Goal: Task Accomplishment & Management: Manage account settings

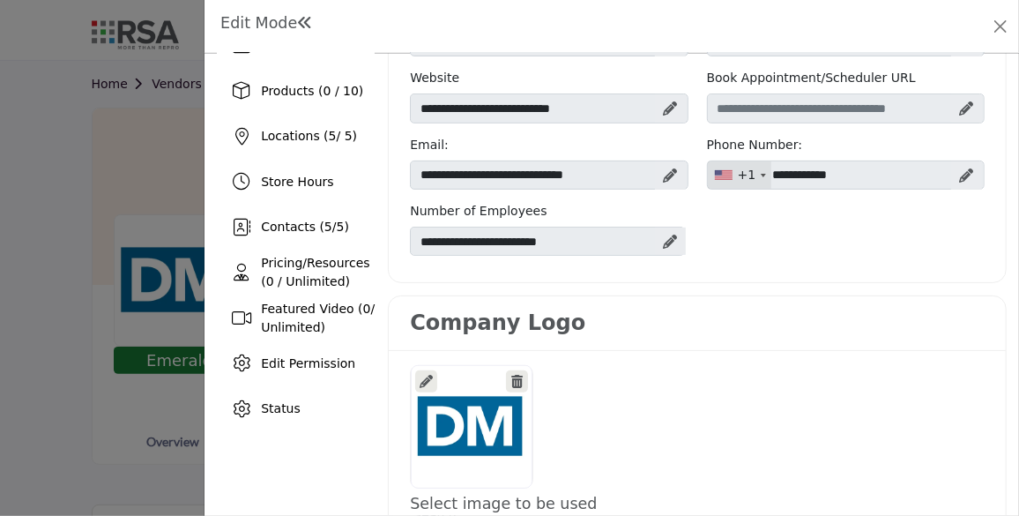
scroll to position [179, 0]
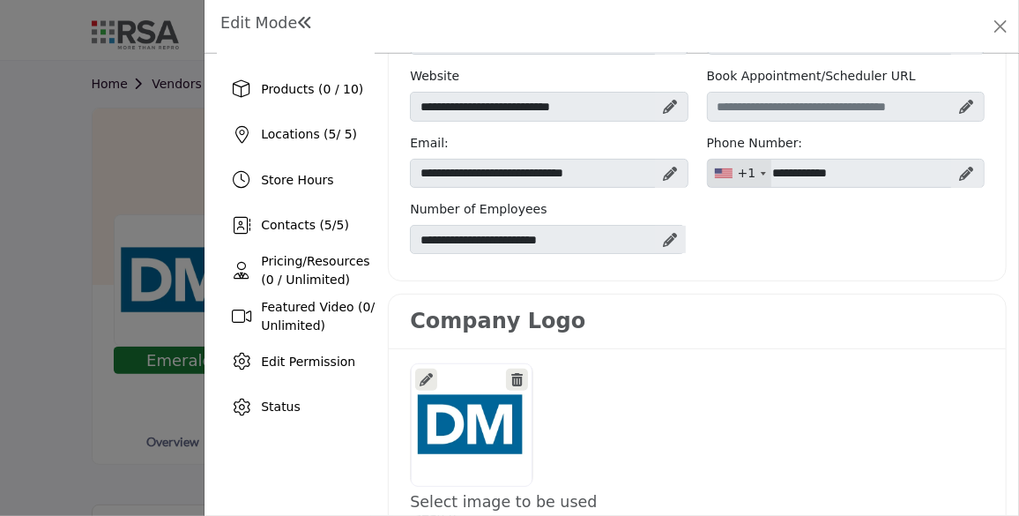
click at [421, 373] on icon at bounding box center [426, 379] width 13 height 13
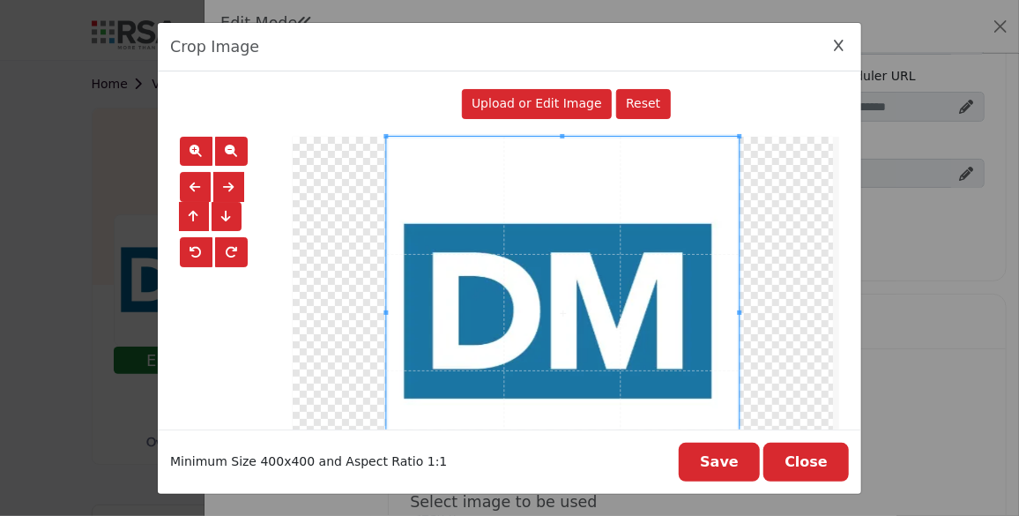
click at [535, 112] on div "Upload or Edit Image" at bounding box center [537, 104] width 151 height 30
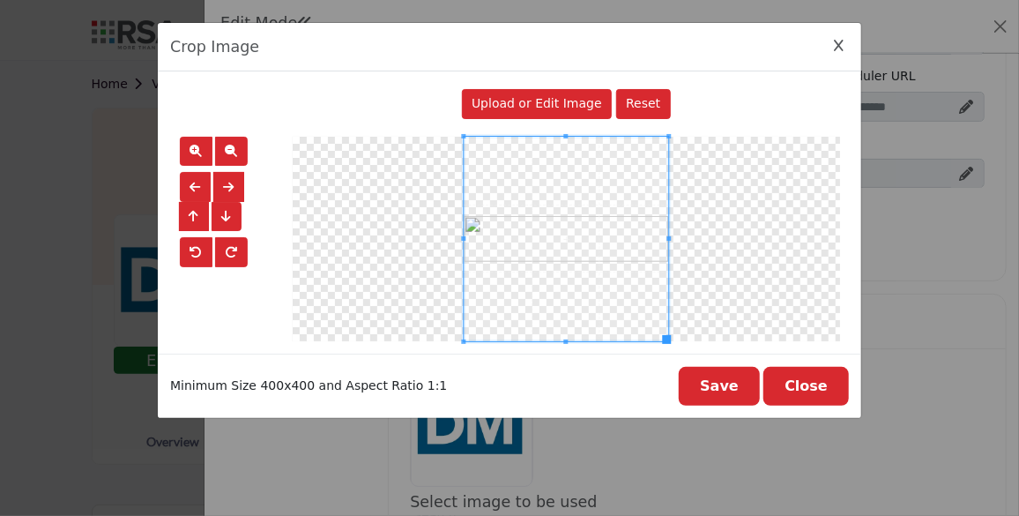
click at [726, 383] on button "Save" at bounding box center [719, 386] width 81 height 39
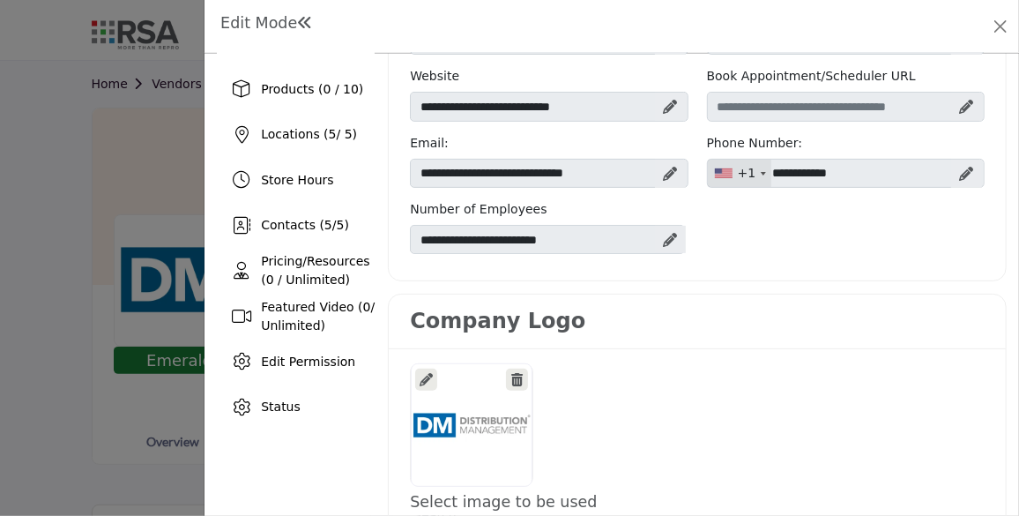
click at [416, 370] on div at bounding box center [426, 379] width 22 height 22
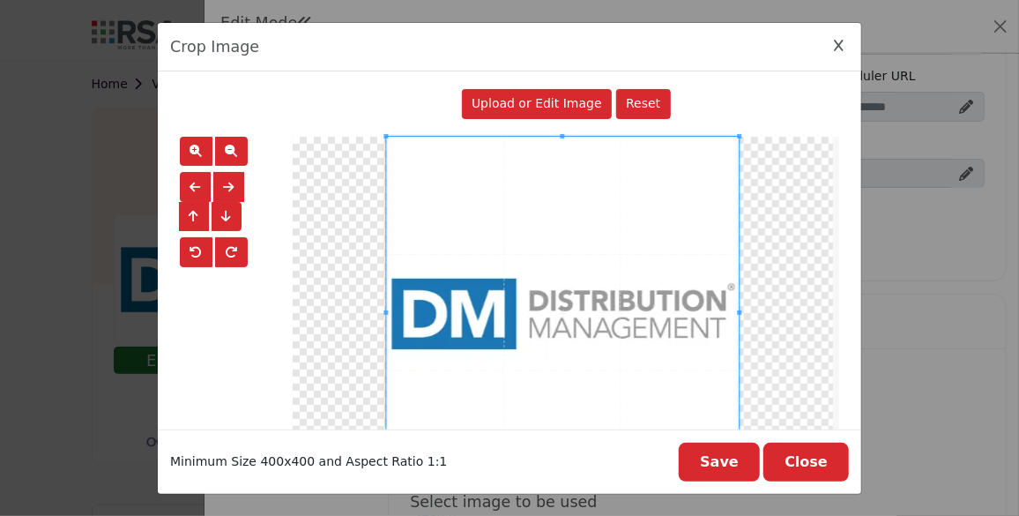
click at [540, 101] on span "Upload or Edit Image" at bounding box center [537, 103] width 130 height 14
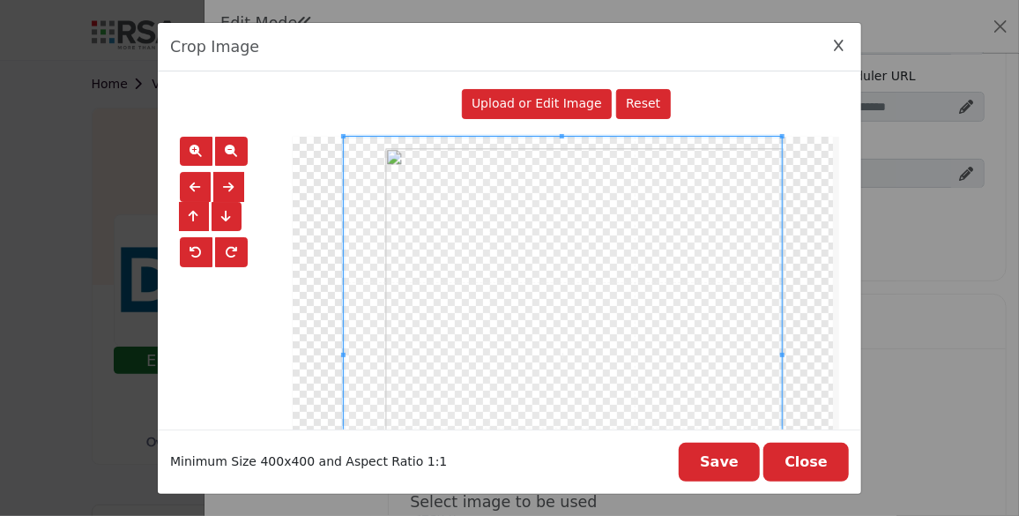
drag, startPoint x: 802, startPoint y: 264, endPoint x: 567, endPoint y: 93, distance: 290.4
click at [567, 93] on div "Upload or Edit Image" at bounding box center [537, 104] width 151 height 30
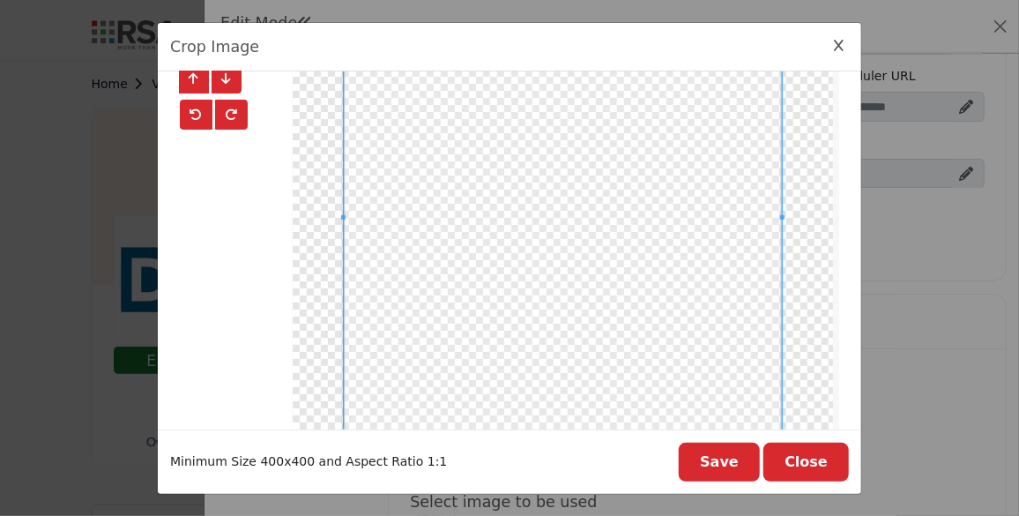
scroll to position [138, 0]
click at [745, 465] on button "Save" at bounding box center [719, 462] width 81 height 39
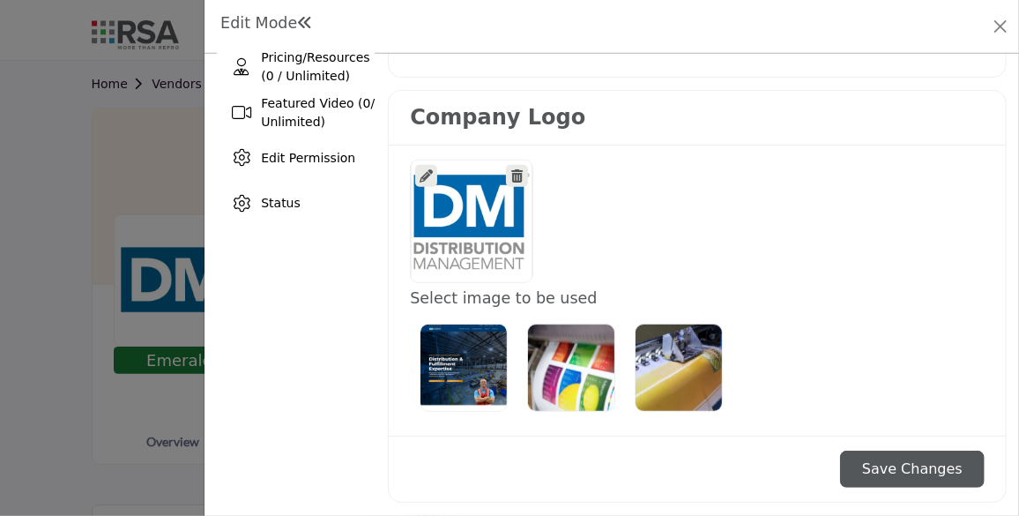
scroll to position [383, 0]
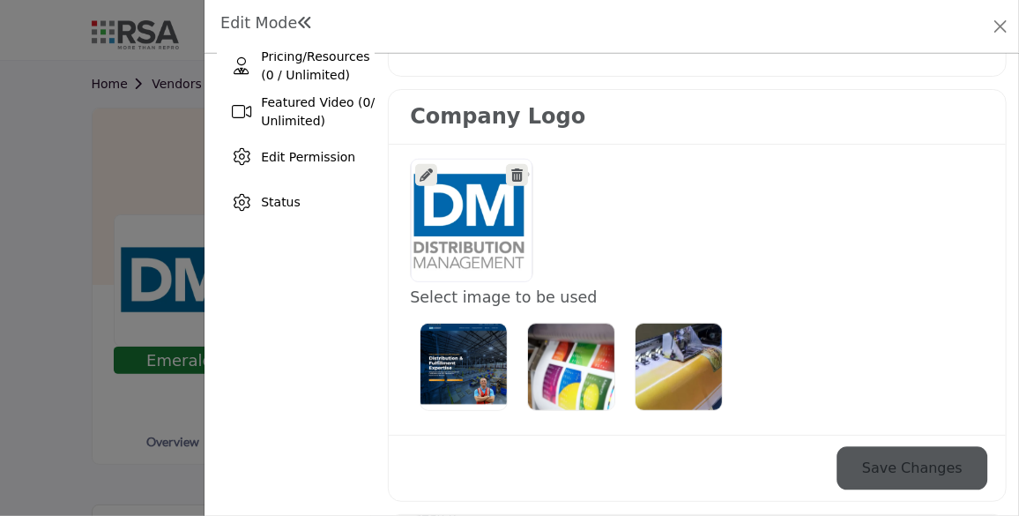
click at [877, 459] on button "Save Changes" at bounding box center [912, 468] width 145 height 37
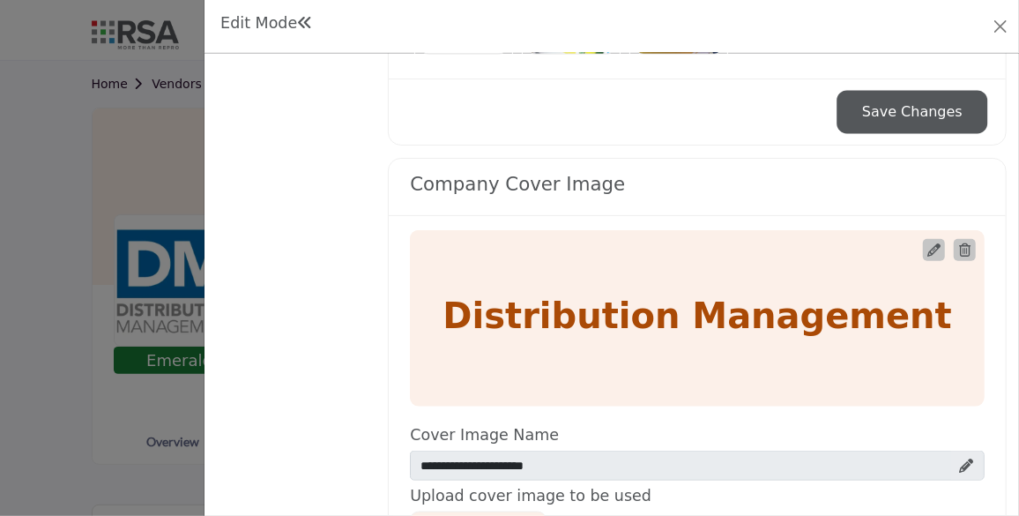
scroll to position [741, 0]
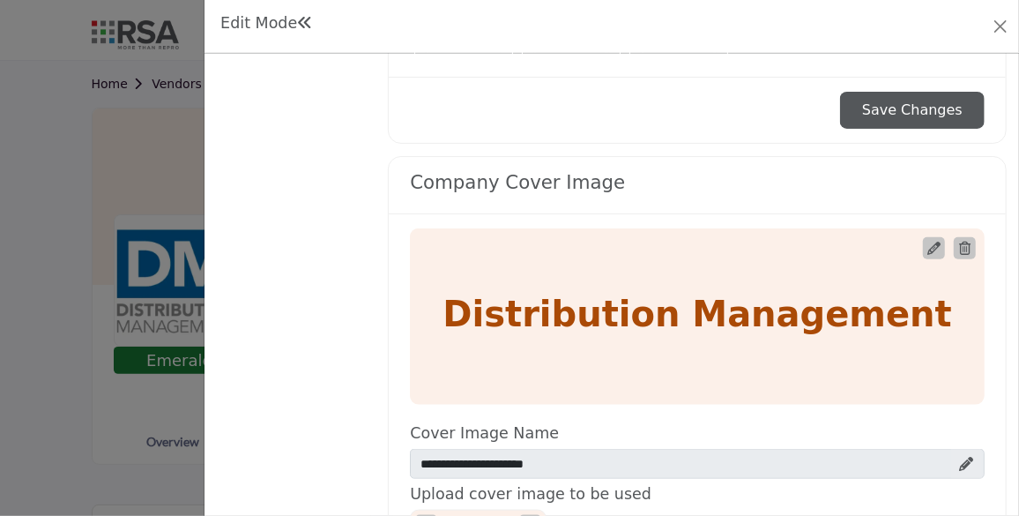
click at [927, 242] on icon at bounding box center [933, 248] width 13 height 13
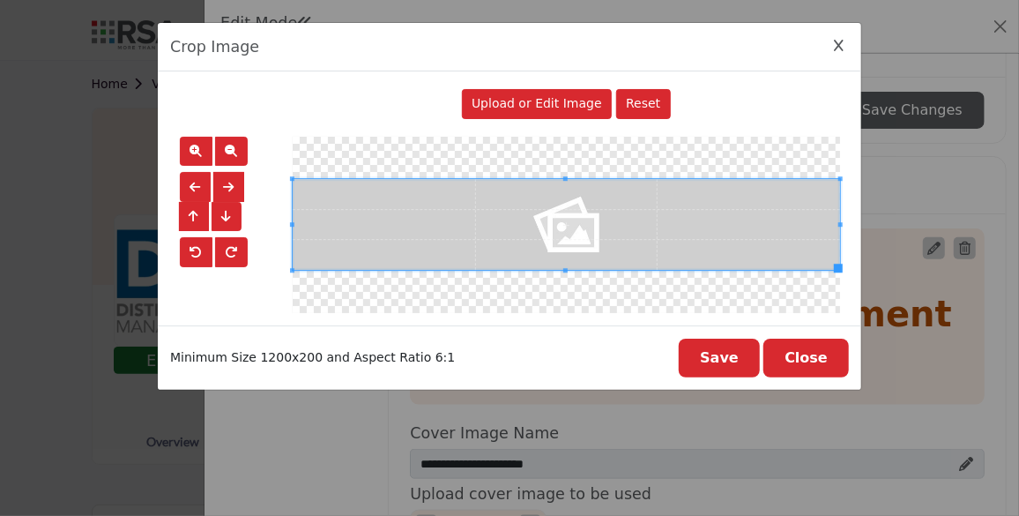
click at [575, 102] on span "Upload or Edit Image" at bounding box center [537, 103] width 130 height 14
click at [562, 96] on span "Upload or Edit Image" at bounding box center [537, 103] width 130 height 14
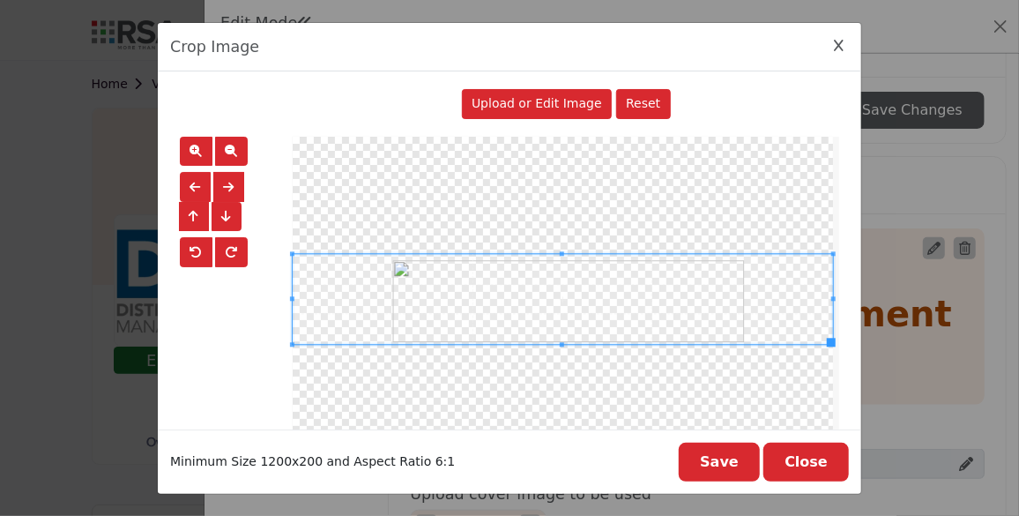
click at [513, 102] on span "Upload or Edit Image" at bounding box center [537, 103] width 130 height 14
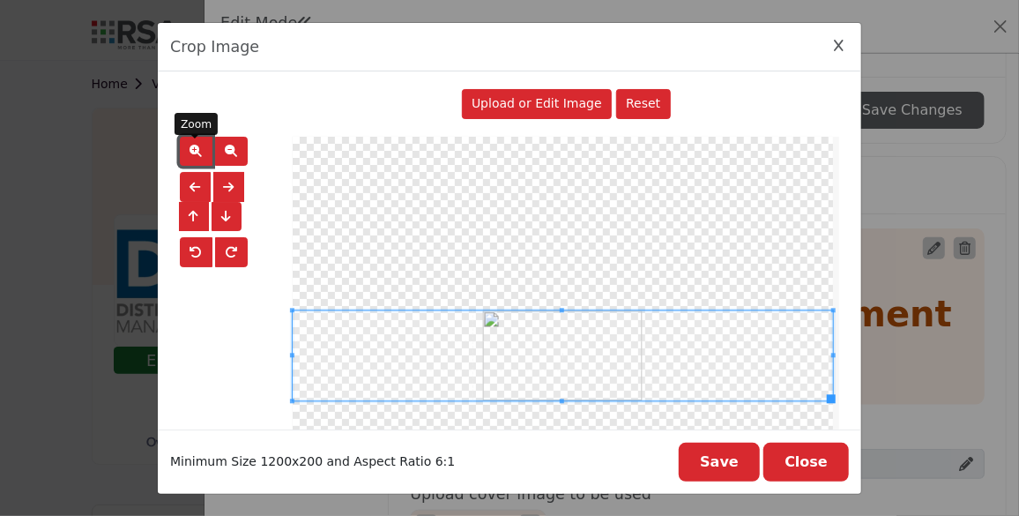
click at [194, 150] on span "button" at bounding box center [196, 151] width 12 height 12
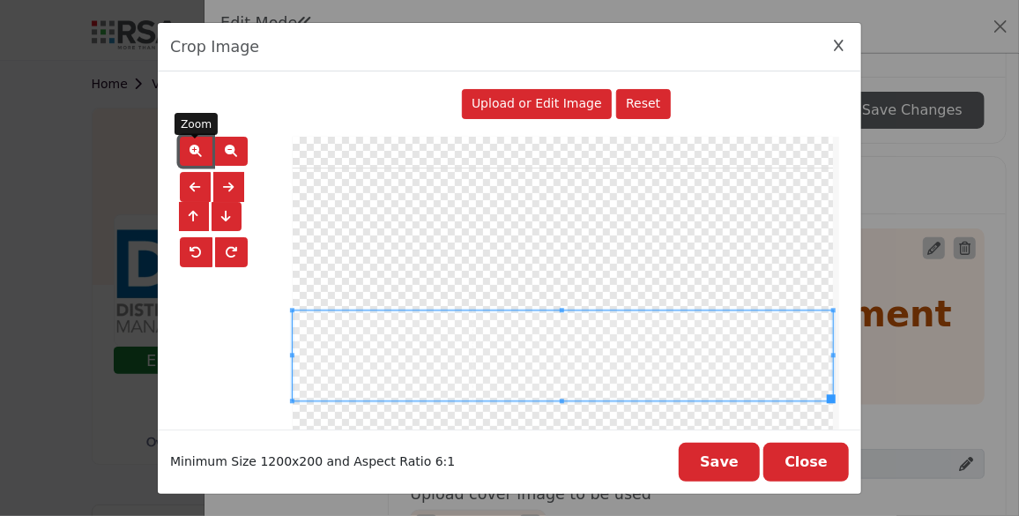
click at [194, 150] on span "button" at bounding box center [196, 151] width 12 height 12
click at [231, 145] on span "button" at bounding box center [231, 151] width 12 height 12
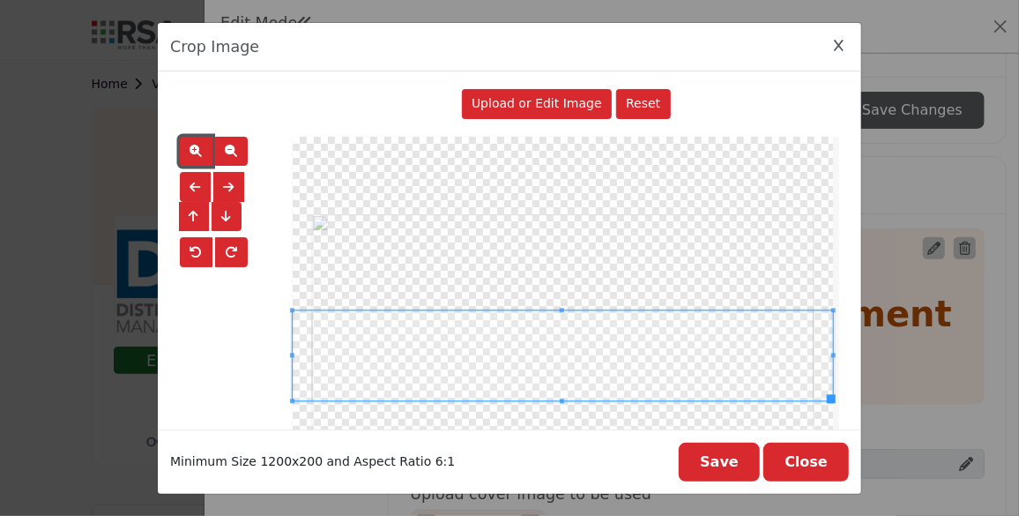
click at [202, 145] on button "button" at bounding box center [196, 152] width 33 height 30
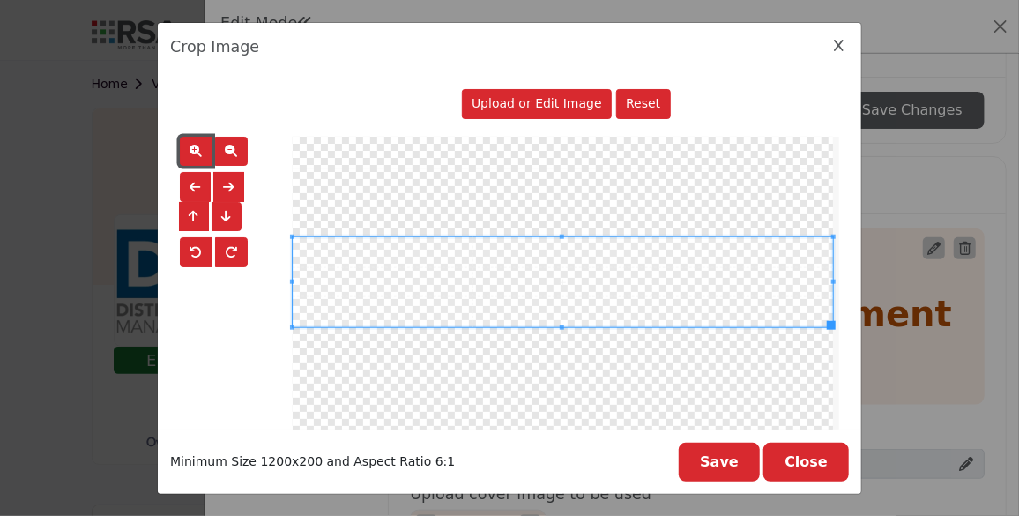
click at [545, 286] on span at bounding box center [563, 282] width 540 height 90
click at [730, 466] on button "Save" at bounding box center [719, 462] width 81 height 39
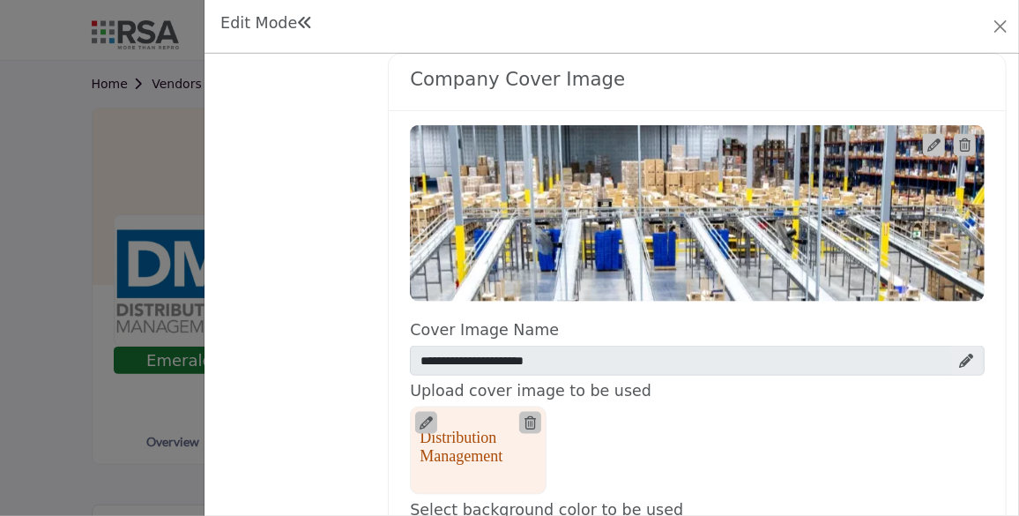
scroll to position [843, 0]
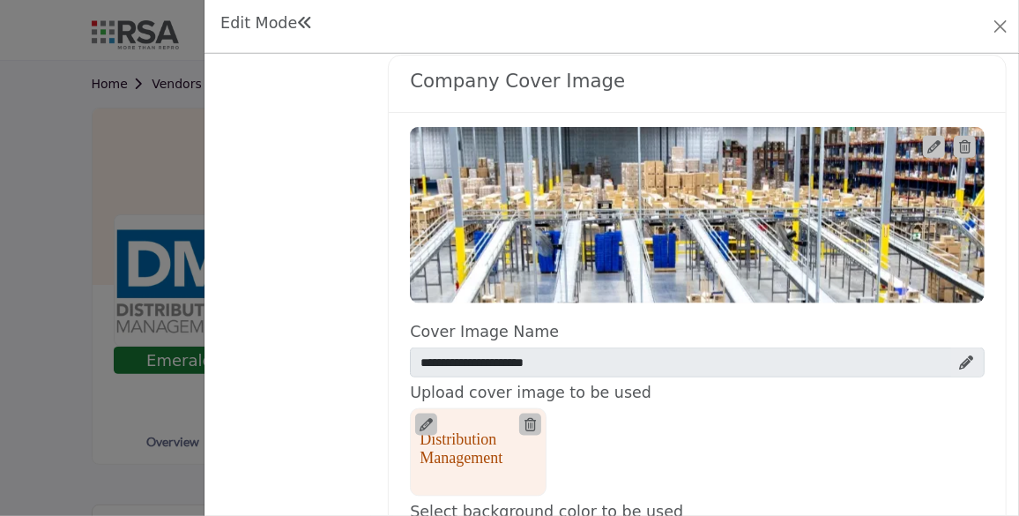
click at [790, 224] on div "Distribution Management" at bounding box center [697, 215] width 575 height 176
click at [756, 220] on div "Distribution Management" at bounding box center [697, 215] width 575 height 176
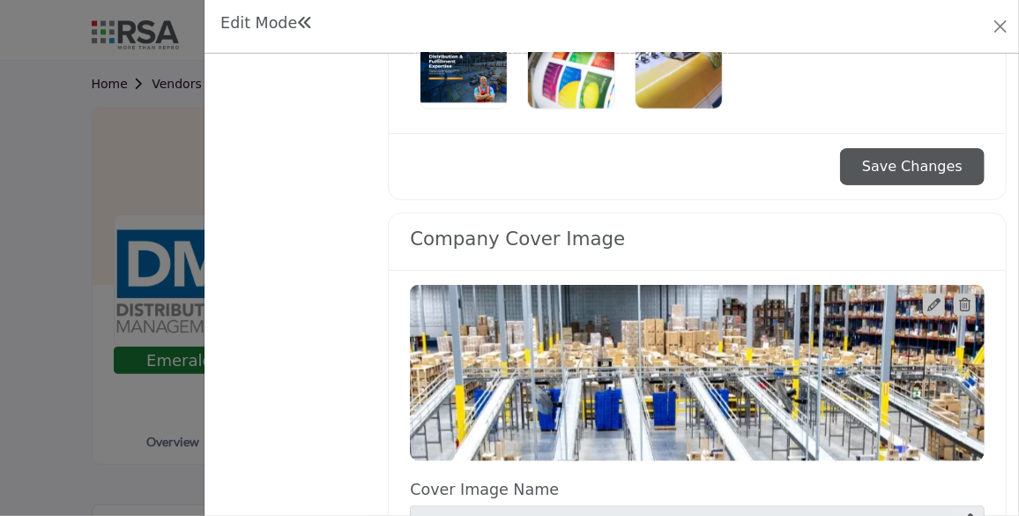
scroll to position [684, 0]
click at [744, 406] on div "Distribution Management" at bounding box center [697, 374] width 575 height 176
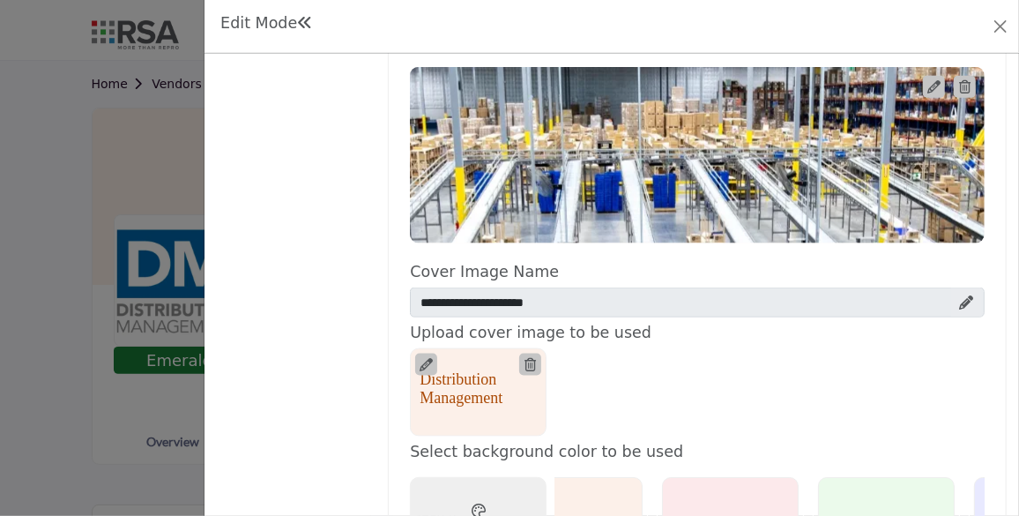
scroll to position [906, 0]
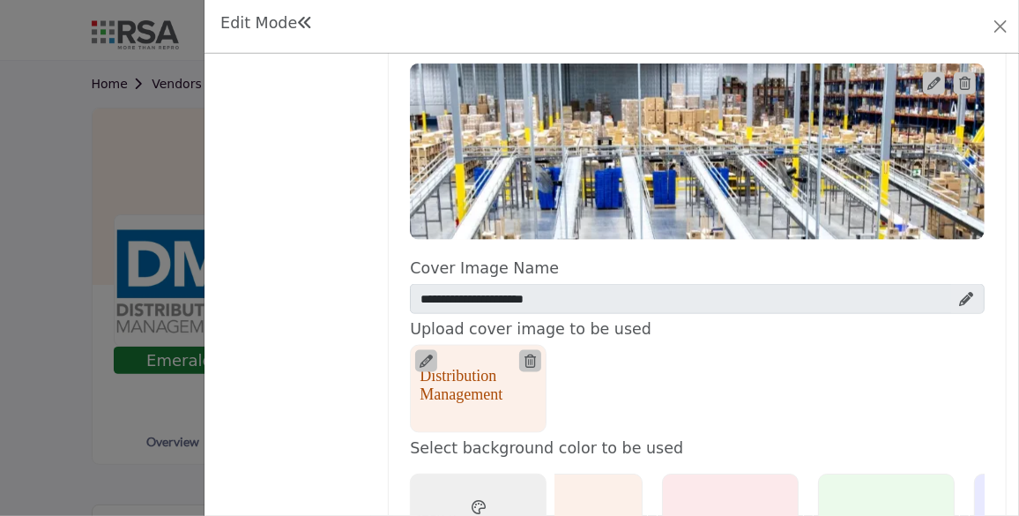
click at [927, 77] on icon at bounding box center [933, 83] width 13 height 13
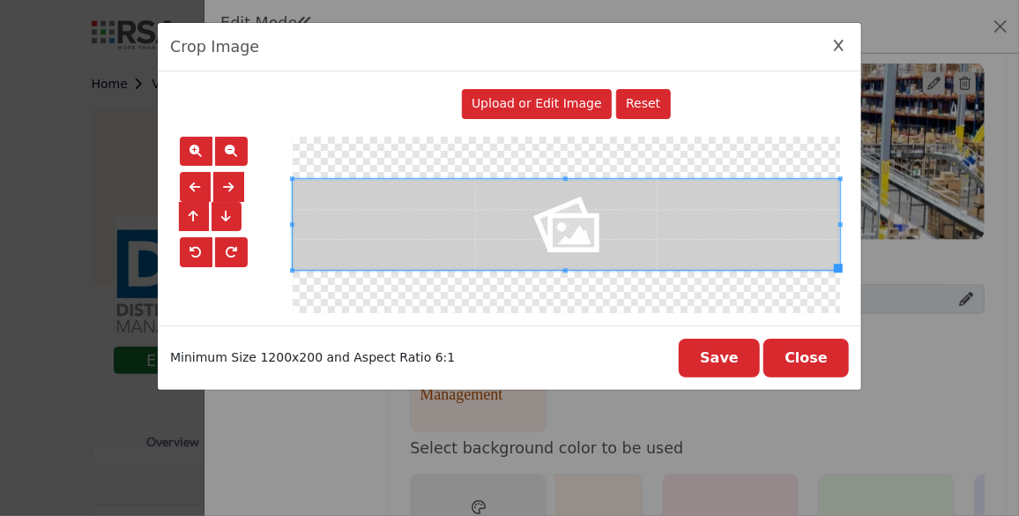
click at [799, 358] on button "Close" at bounding box center [806, 357] width 86 height 39
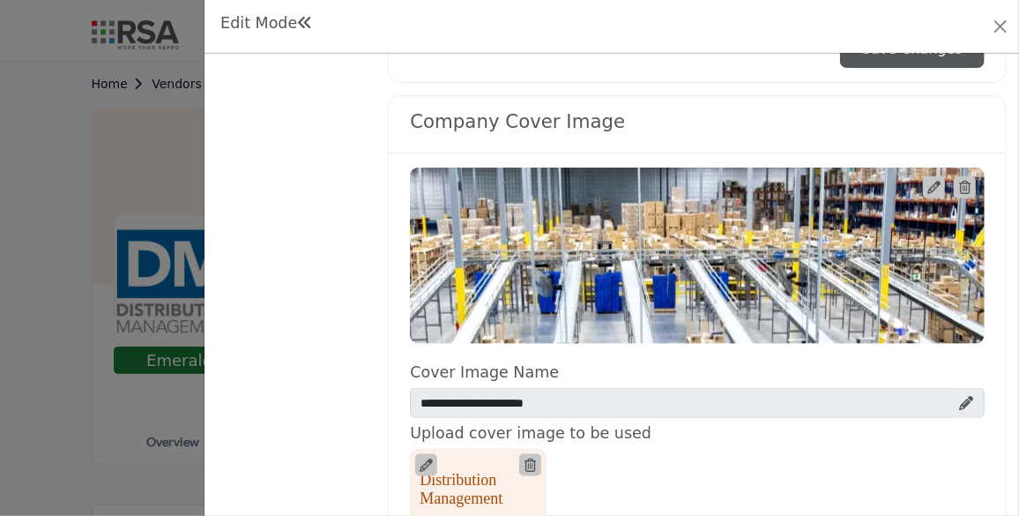
scroll to position [800, 0]
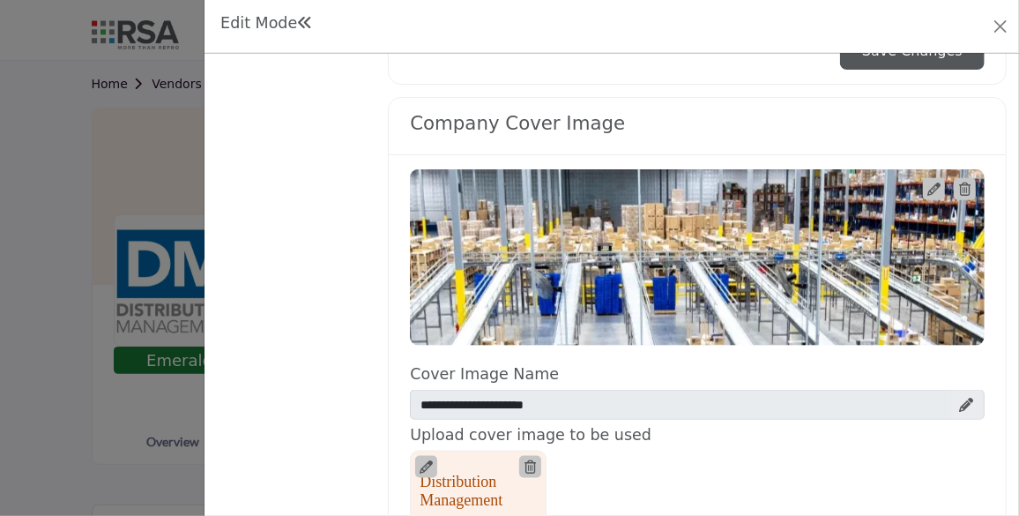
click at [960, 182] on icon at bounding box center [964, 188] width 11 height 13
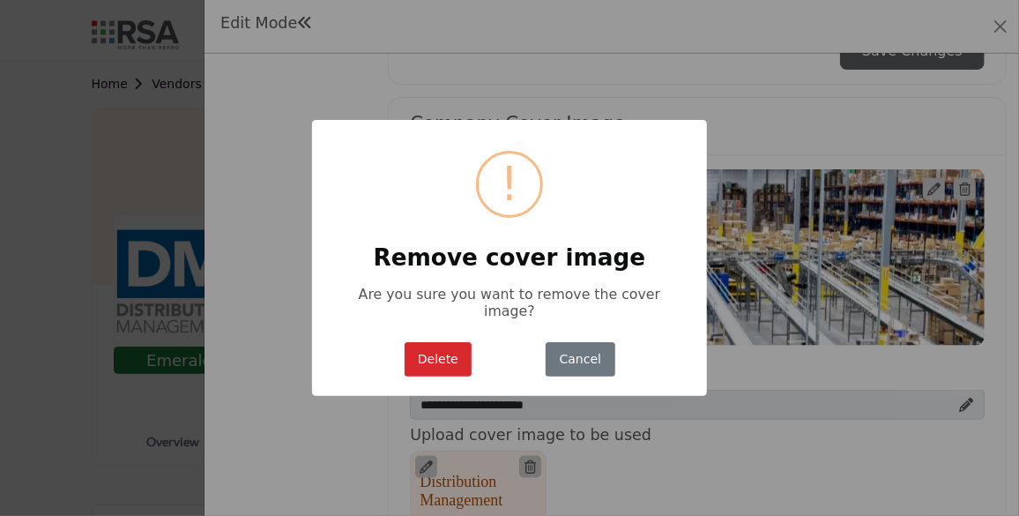
click at [453, 346] on button "Delete" at bounding box center [439, 359] width 68 height 34
